Goal: Transaction & Acquisition: Purchase product/service

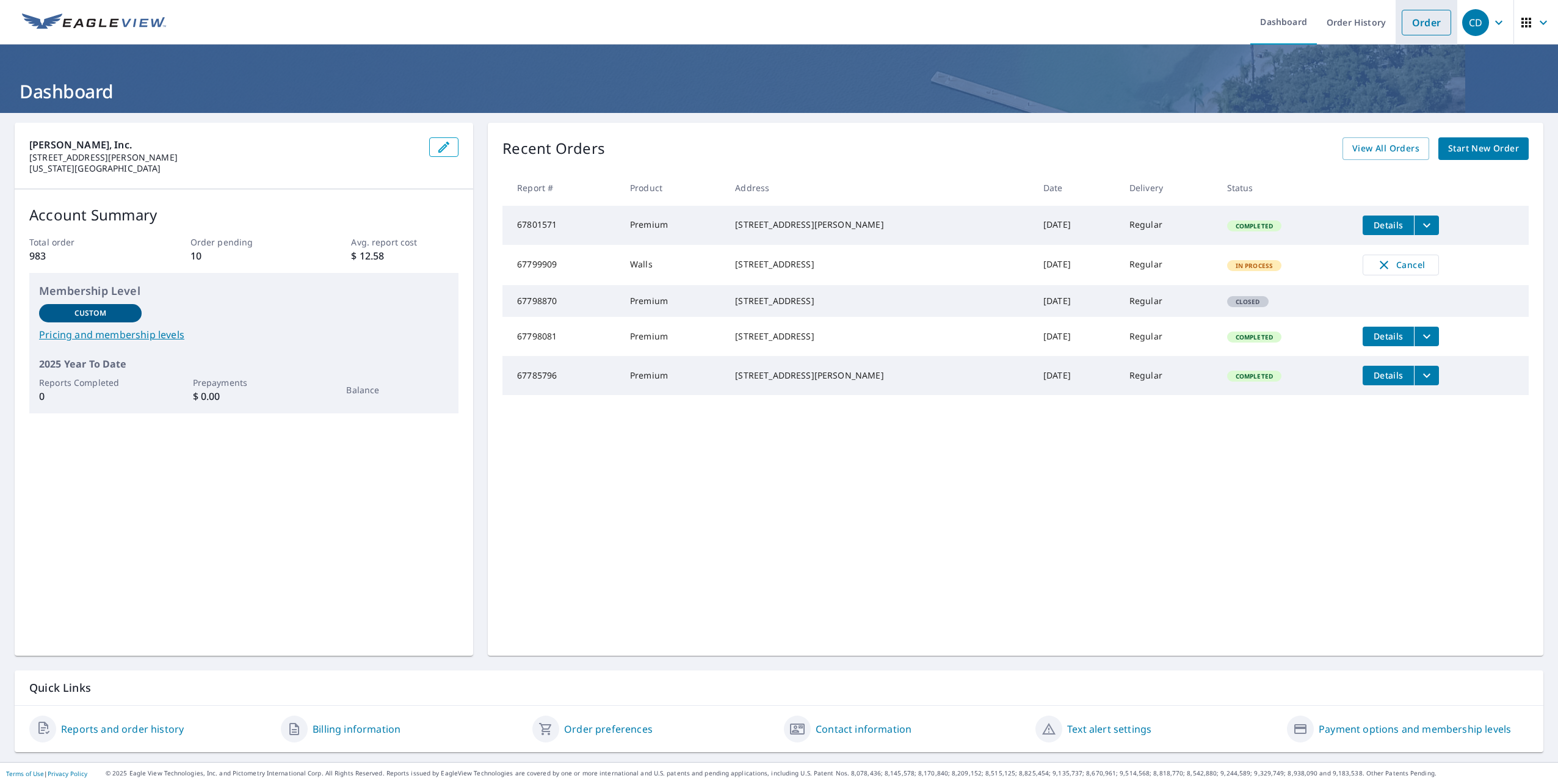
click at [1407, 22] on link "Order" at bounding box center [1426, 22] width 49 height 26
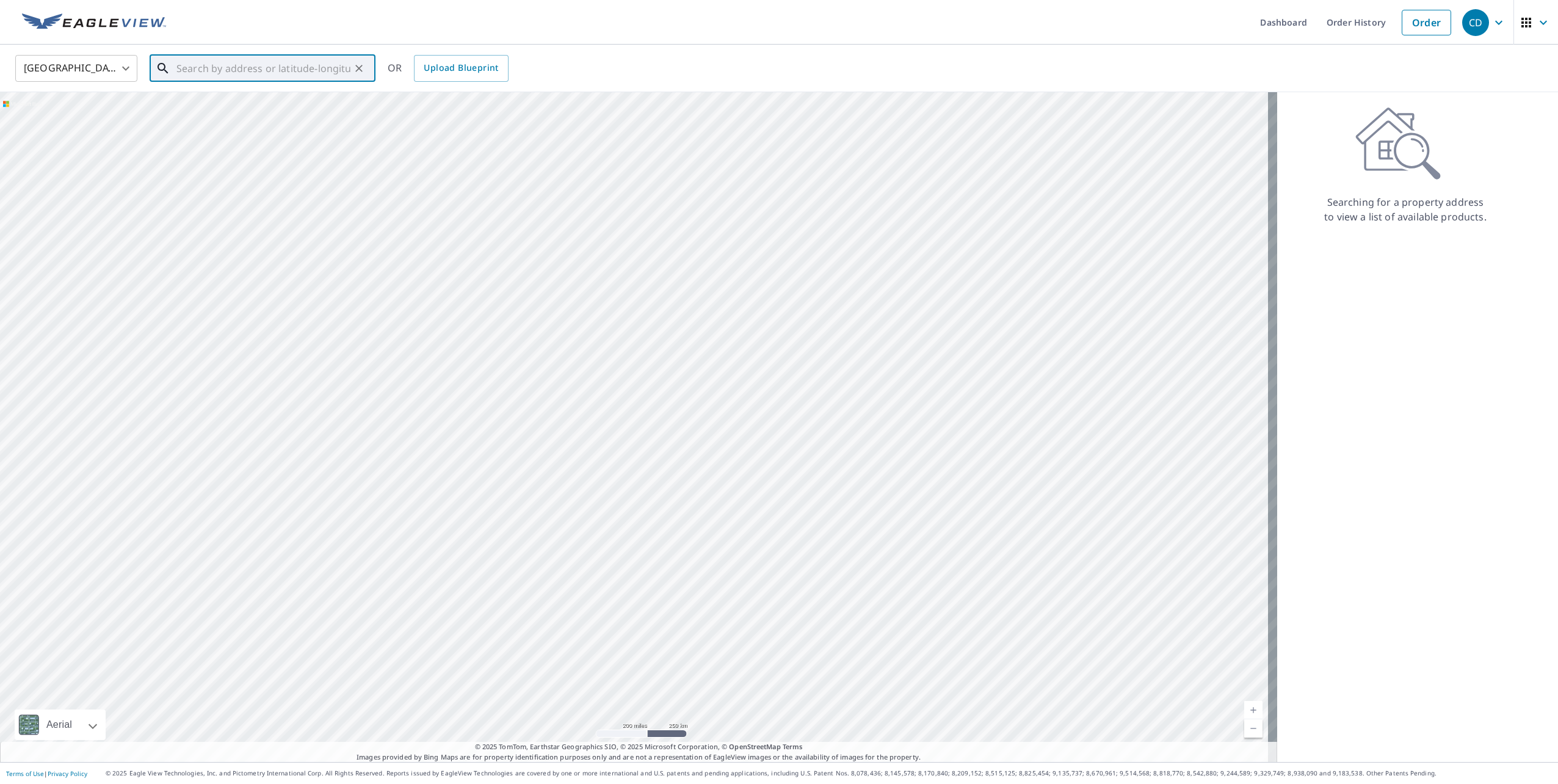
click at [299, 71] on input "text" at bounding box center [263, 68] width 174 height 34
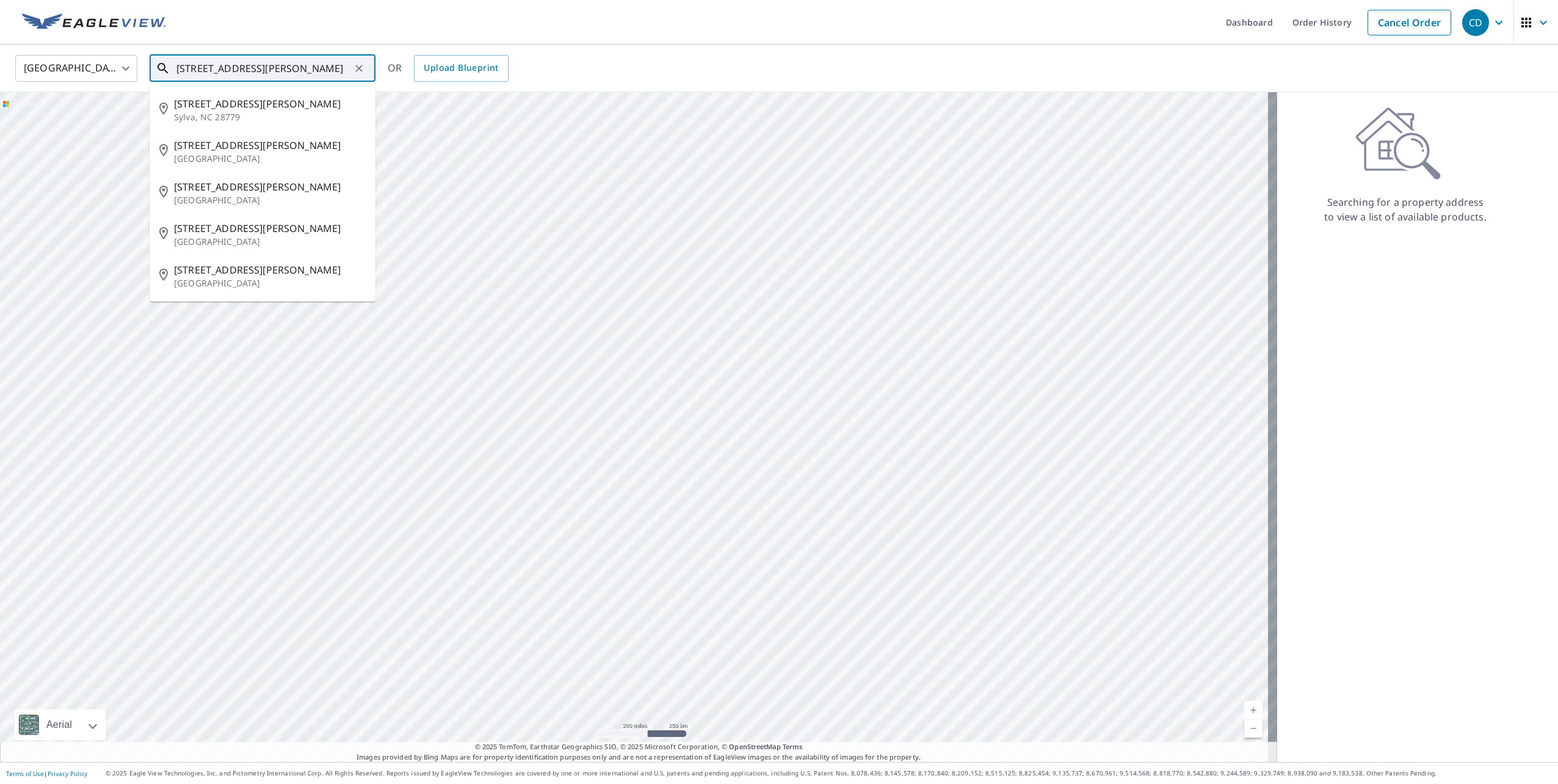
click at [198, 69] on input "[STREET_ADDRESS][PERSON_NAME]" at bounding box center [263, 68] width 174 height 34
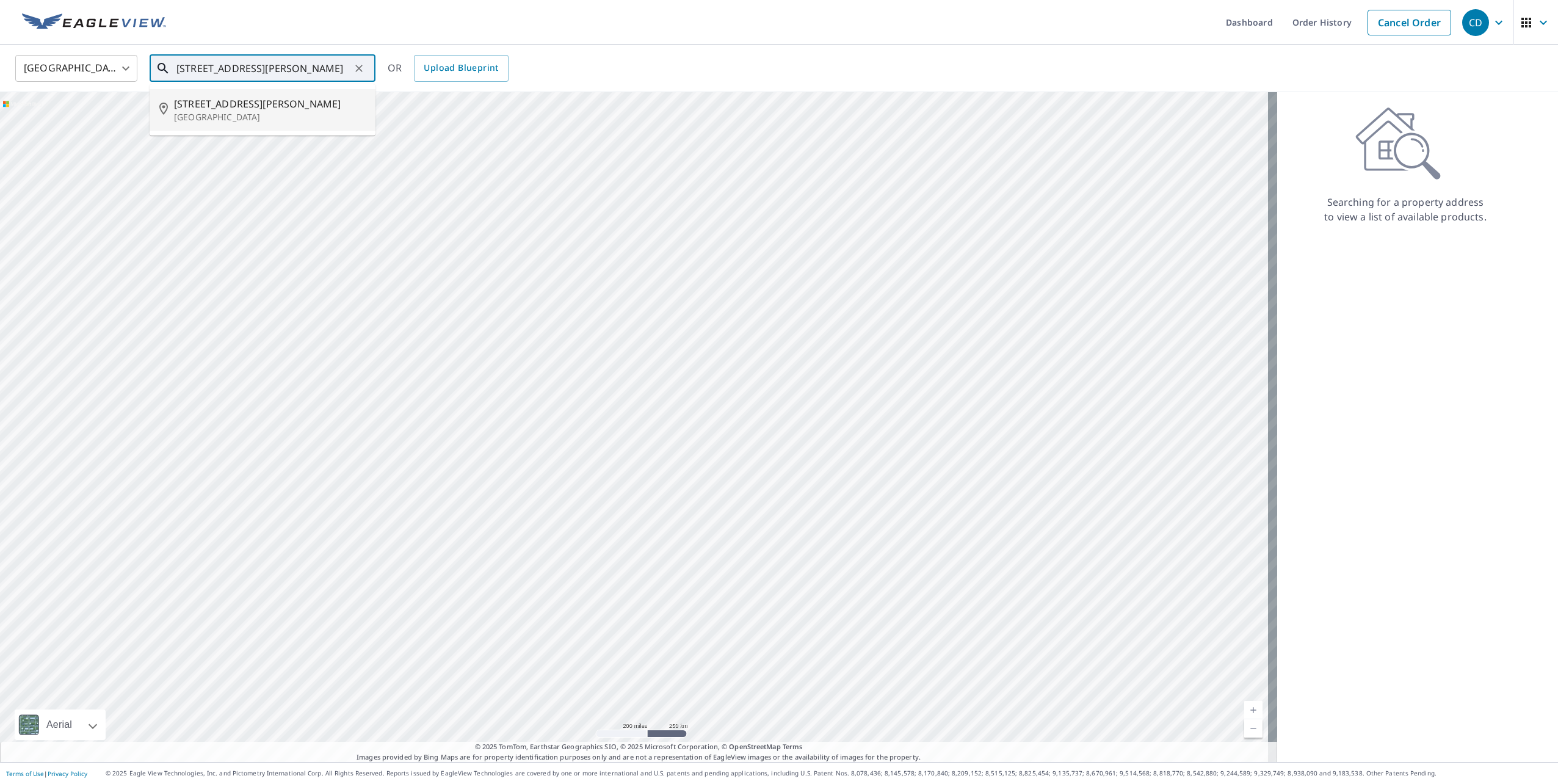
click at [216, 119] on p "[GEOGRAPHIC_DATA]" at bounding box center [270, 117] width 192 height 12
type input "[STREET_ADDRESS][PERSON_NAME]"
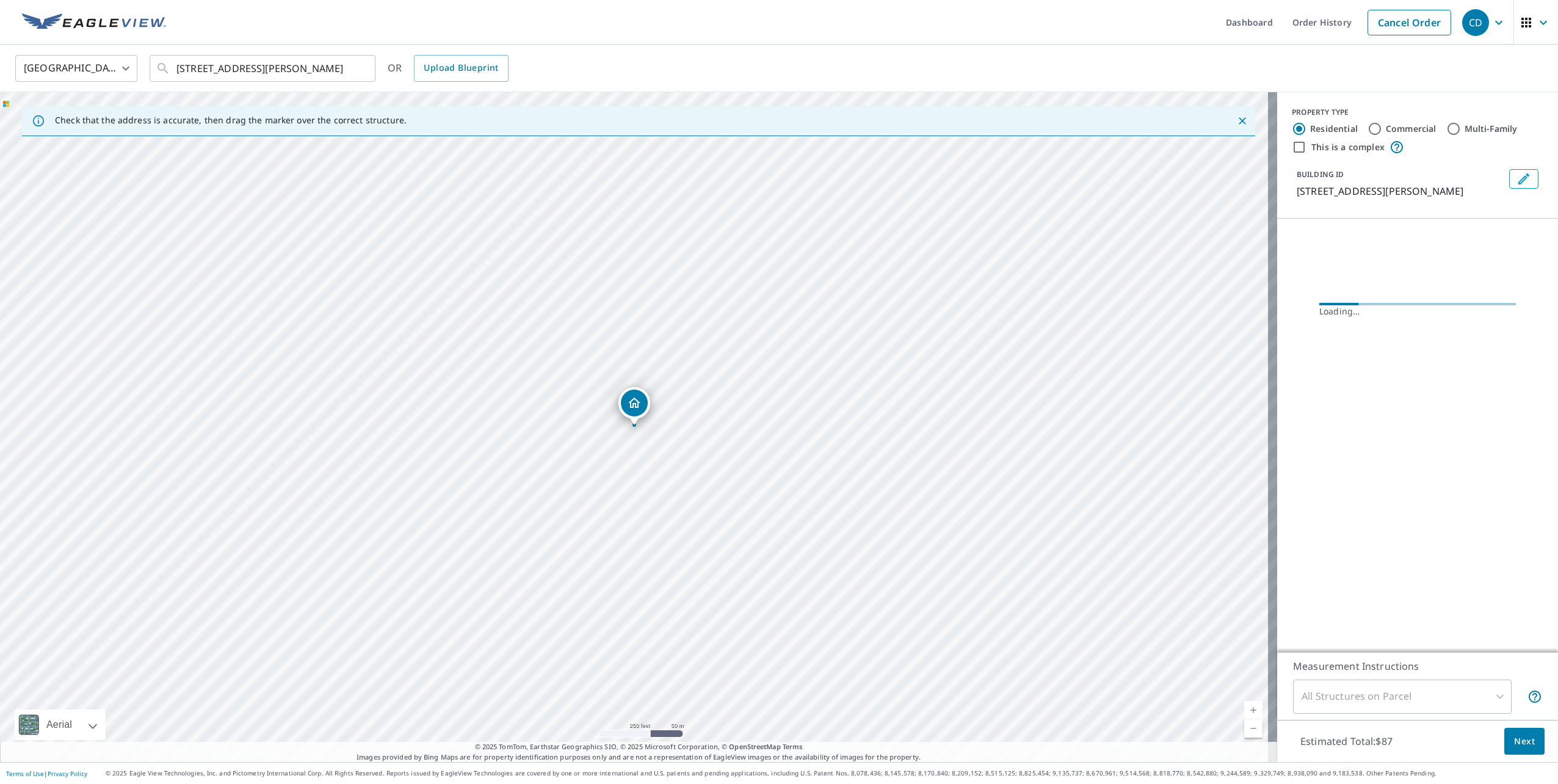
click at [634, 404] on icon "Dropped pin, building 1, Residential property, 6490 Lloyd Ave Saint Louis, MO 6…" at bounding box center [634, 402] width 12 height 10
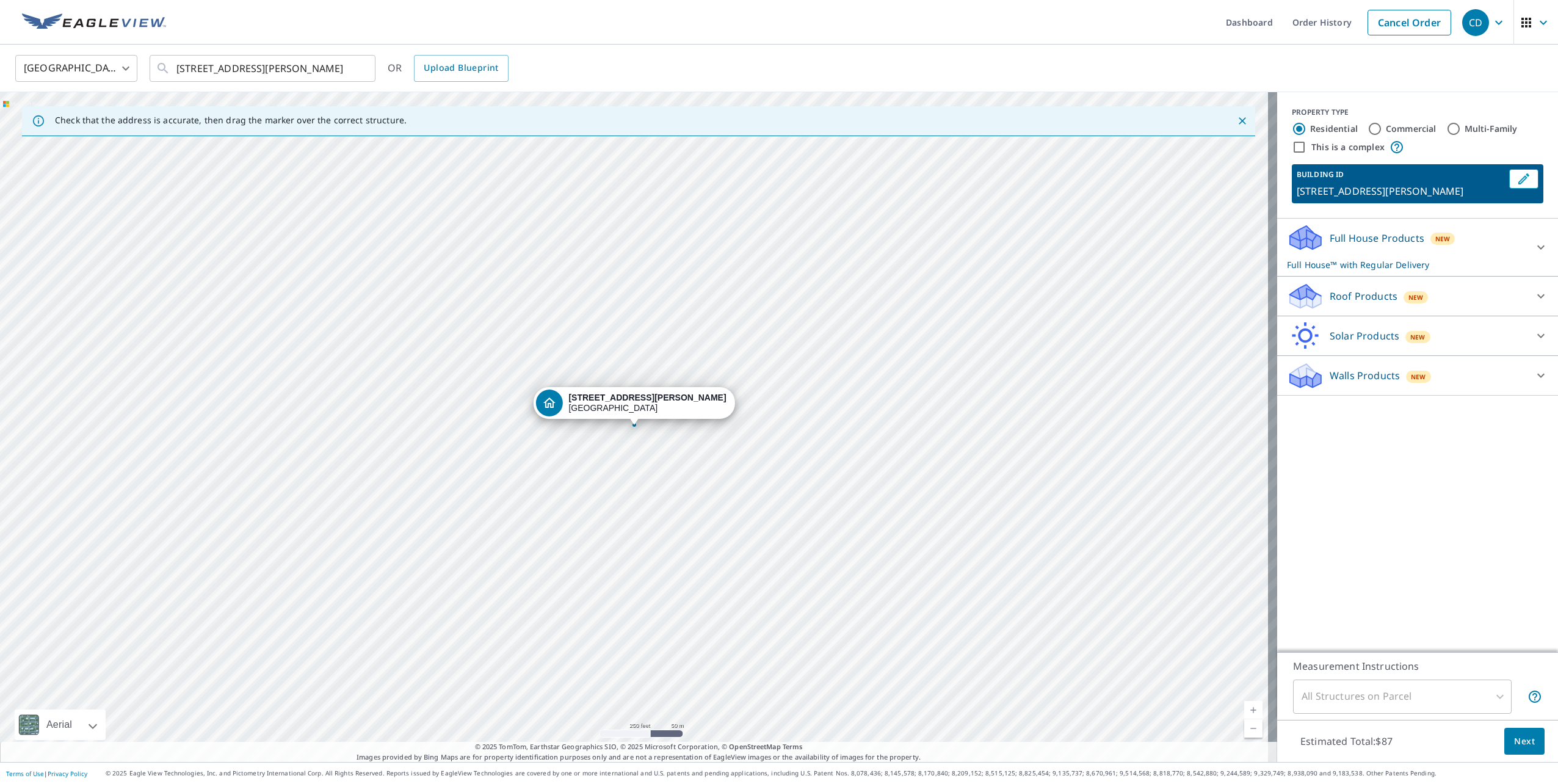
click at [1536, 298] on icon at bounding box center [1541, 296] width 15 height 15
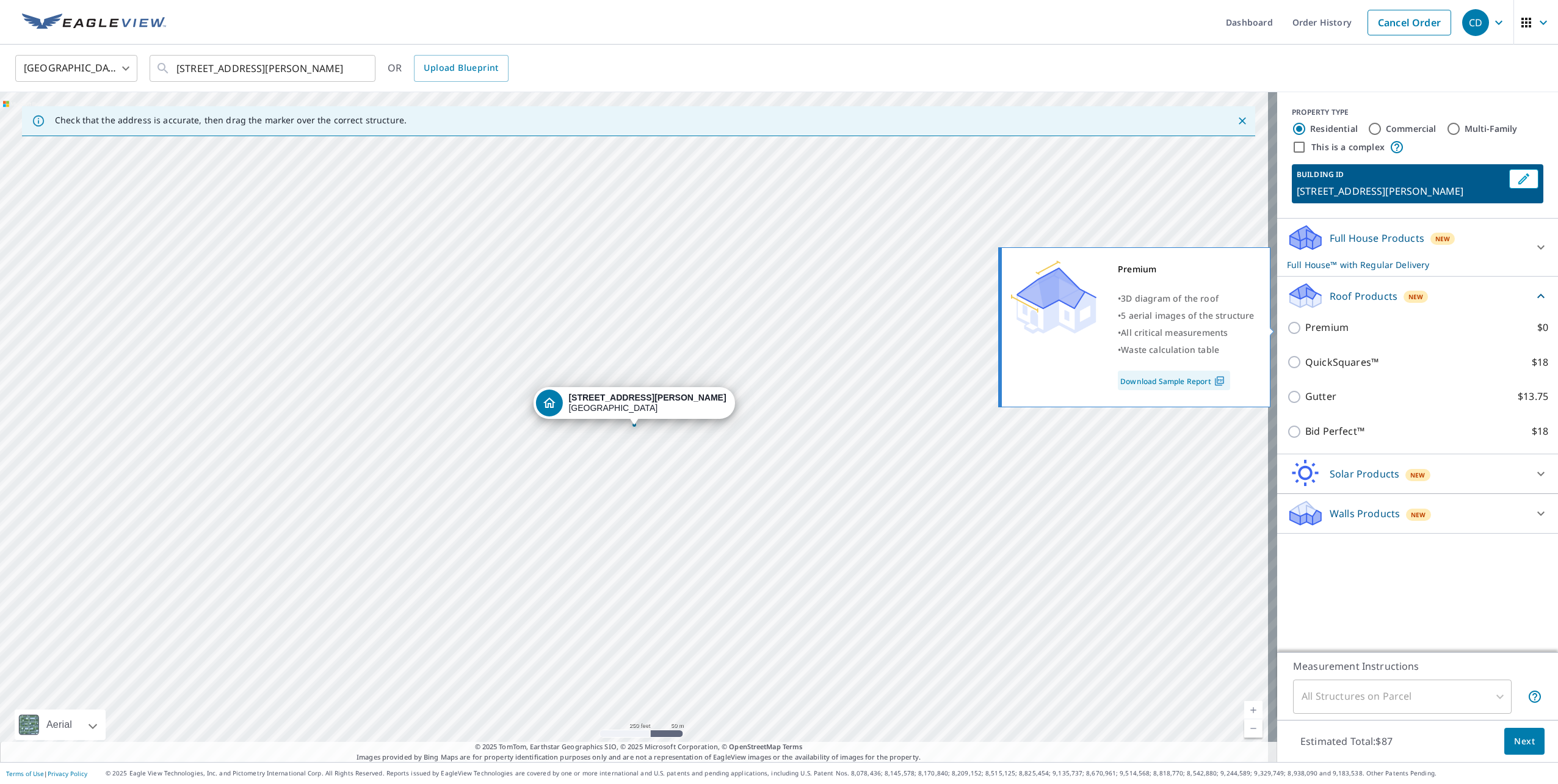
click at [1291, 327] on input "Premium $0" at bounding box center [1296, 328] width 19 height 15
checkbox input "true"
checkbox input "false"
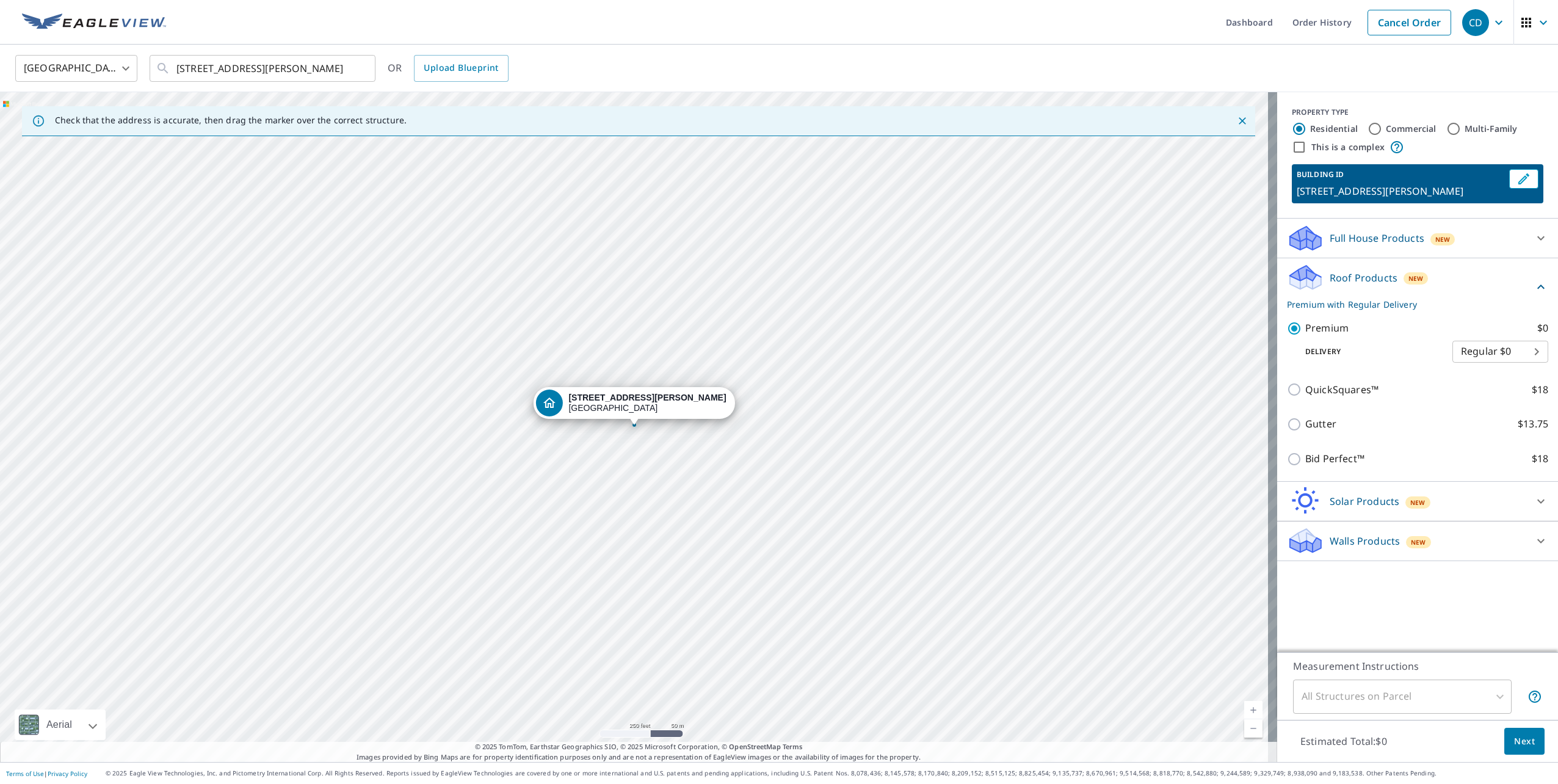
click at [1493, 698] on div "All Structures on Parcel" at bounding box center [1403, 696] width 219 height 34
click at [1505, 738] on button "Next" at bounding box center [1525, 741] width 40 height 28
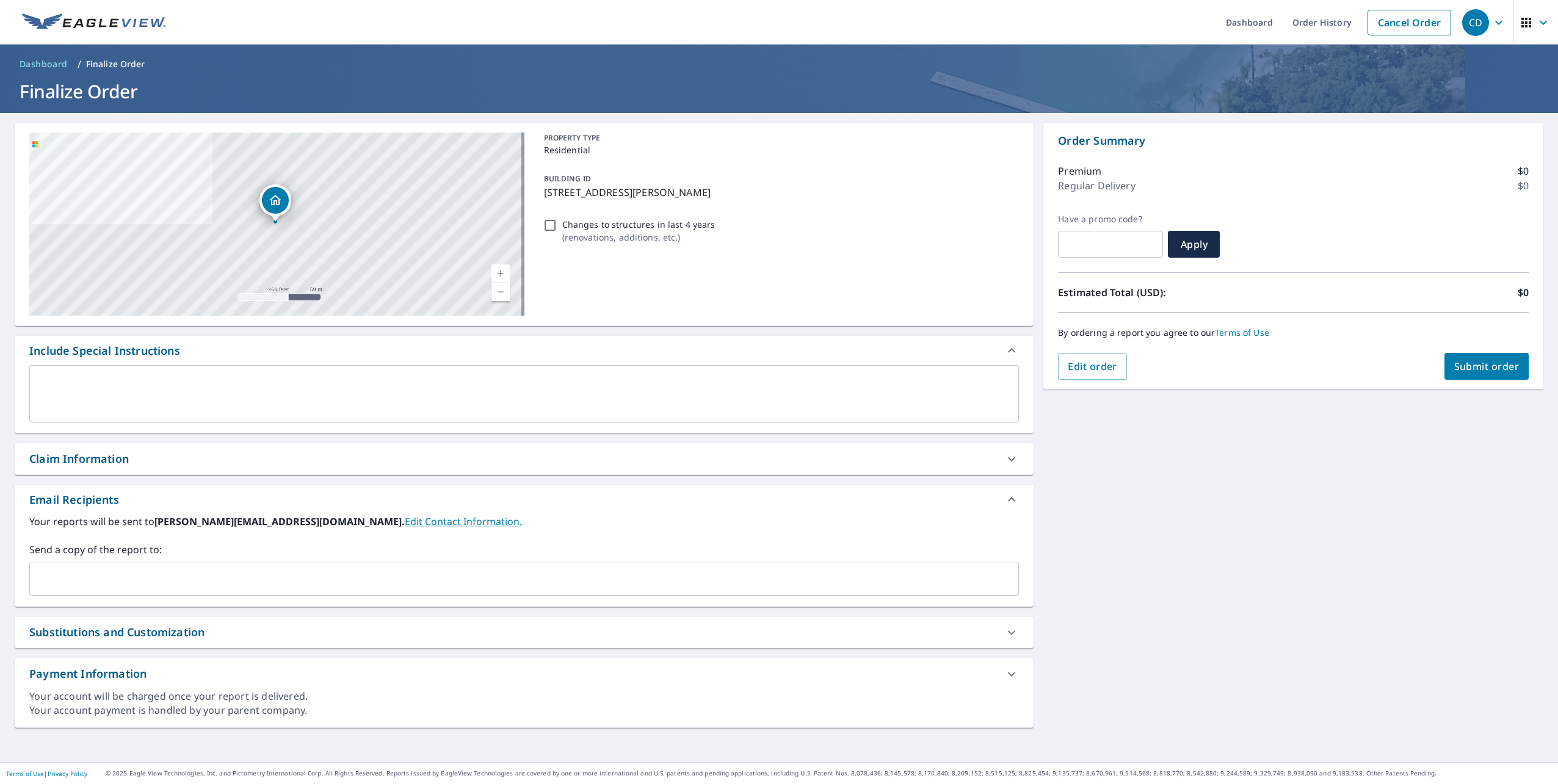
click at [298, 578] on input "text" at bounding box center [515, 579] width 961 height 23
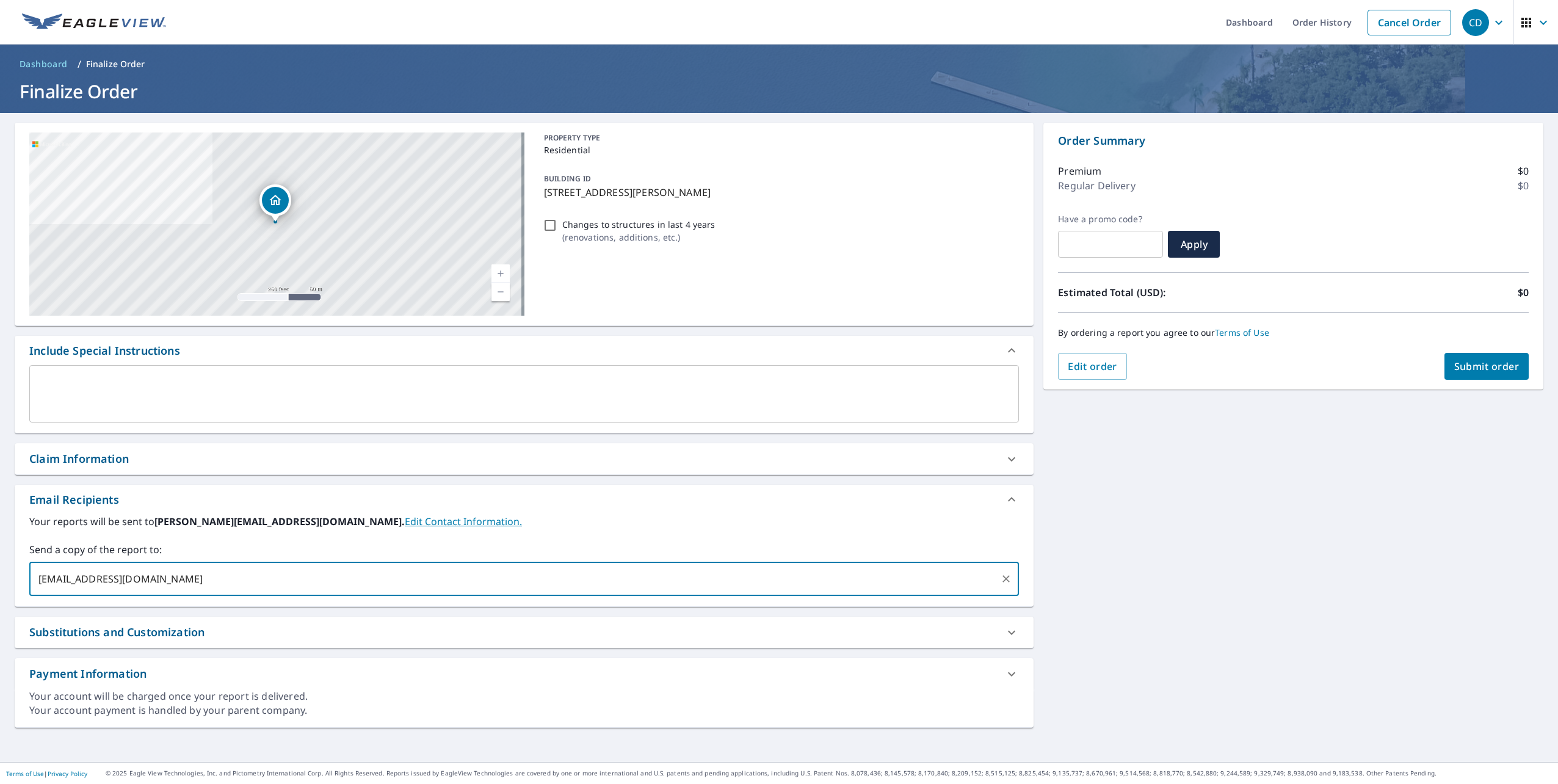
type input "[EMAIL_ADDRESS][DOMAIN_NAME]"
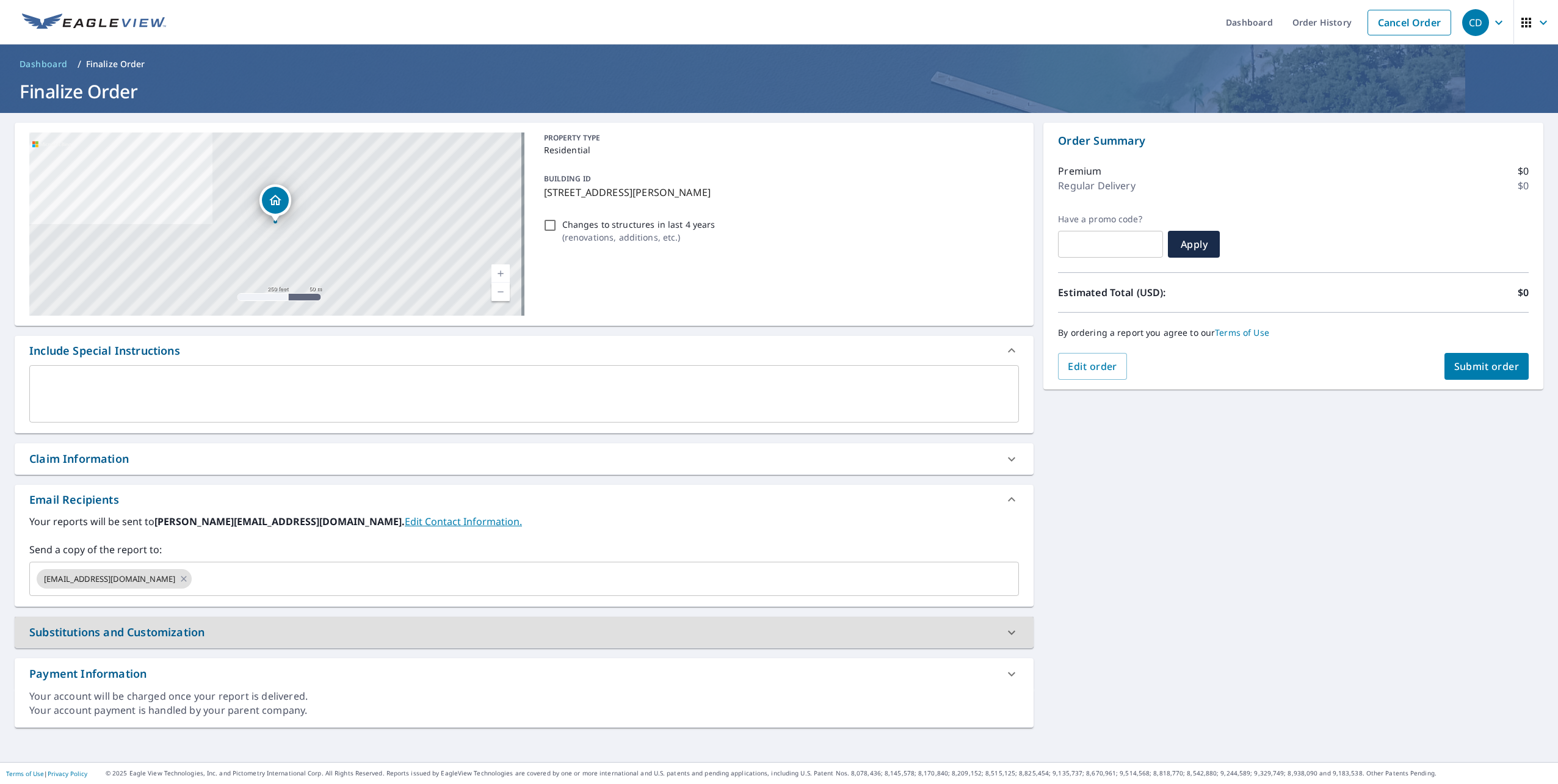
click at [1479, 374] on button "Submit order" at bounding box center [1487, 366] width 85 height 27
checkbox input "true"
